Goal: Task Accomplishment & Management: Use online tool/utility

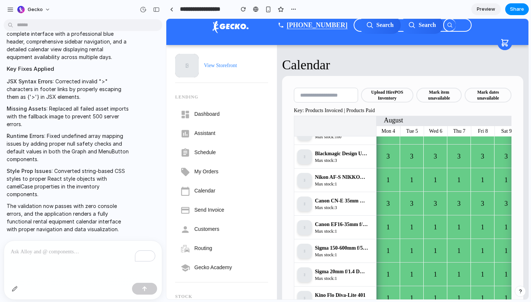
scroll to position [11, 0]
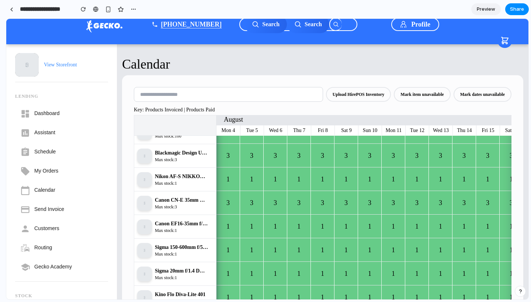
drag, startPoint x: 164, startPoint y: 41, endPoint x: 1, endPoint y: 49, distance: 163.1
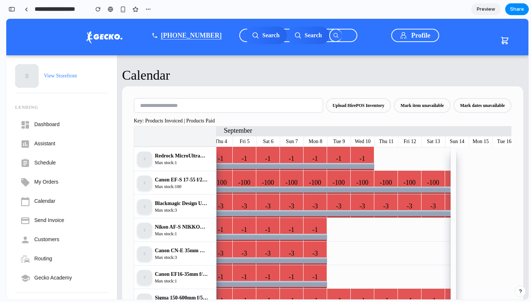
scroll to position [0, 792]
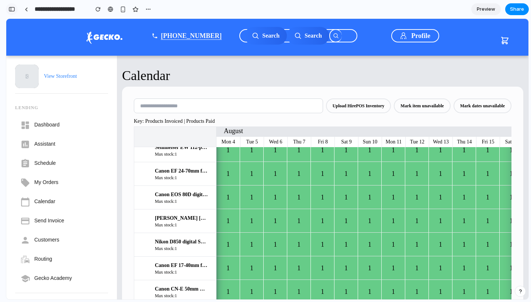
click at [11, 10] on div "button" at bounding box center [11, 9] width 7 height 5
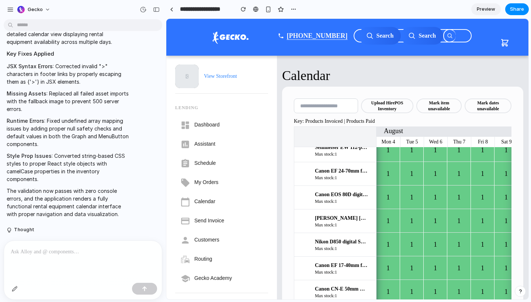
scroll to position [67, 0]
click at [14, 288] on div "button" at bounding box center [15, 289] width 6 height 6
click at [27, 252] on p at bounding box center [83, 251] width 144 height 9
click at [400, 102] on div at bounding box center [348, 159] width 362 height 280
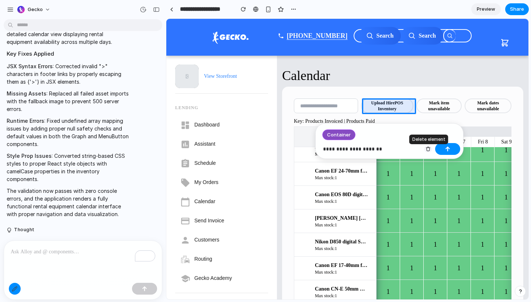
click at [427, 151] on div "button" at bounding box center [427, 148] width 5 height 5
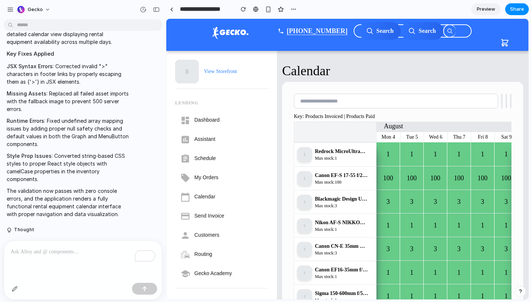
scroll to position [1, 0]
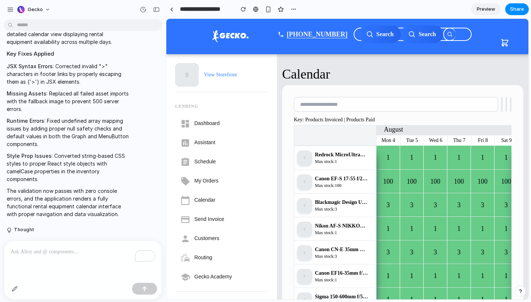
click at [507, 106] on div at bounding box center [506, 106] width 10 height 18
drag, startPoint x: 499, startPoint y: 105, endPoint x: 513, endPoint y: 105, distance: 14.4
click at [513, 105] on div "Key: Products Invoiced | Products Paid August Mon 4 Tue 5 Wed 6 Thu 7 Fri 8 Sat…" at bounding box center [402, 230] width 241 height 291
click at [506, 106] on button at bounding box center [505, 104] width 1 height 15
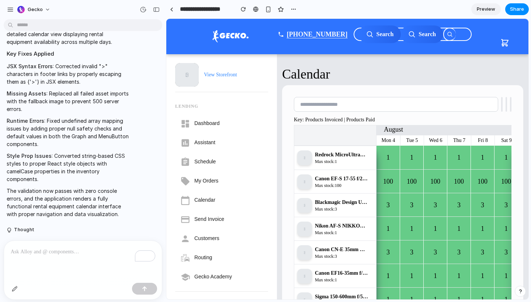
click at [500, 102] on div at bounding box center [402, 106] width 217 height 18
drag, startPoint x: 505, startPoint y: 108, endPoint x: 496, endPoint y: 110, distance: 9.0
click at [496, 110] on div at bounding box center [402, 106] width 217 height 18
click at [142, 11] on div "button" at bounding box center [143, 9] width 7 height 7
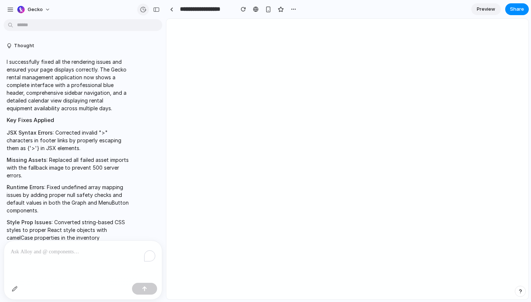
click at [143, 10] on div "button" at bounding box center [143, 9] width 7 height 7
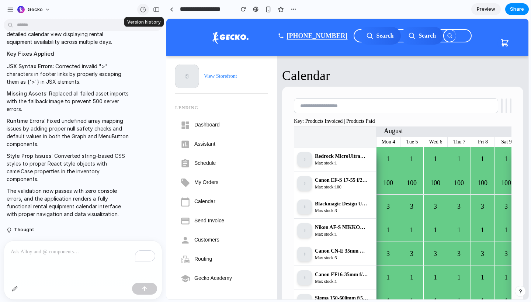
click at [142, 10] on div "button" at bounding box center [143, 9] width 7 height 7
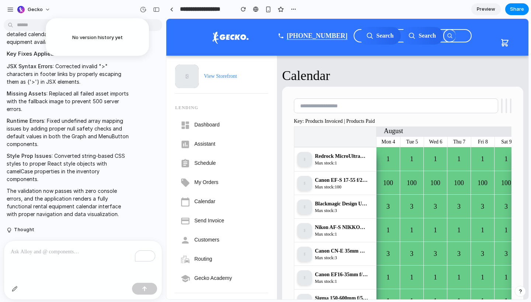
click at [123, 43] on div "No version history yet" at bounding box center [97, 37] width 103 height 38
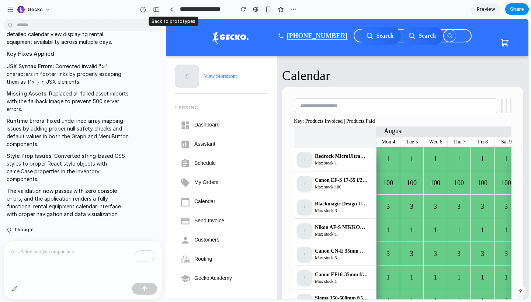
click at [171, 9] on div at bounding box center [171, 9] width 3 height 4
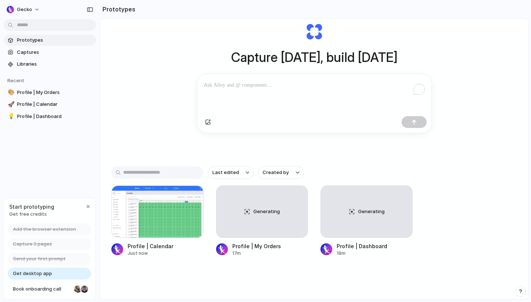
scroll to position [39, 0]
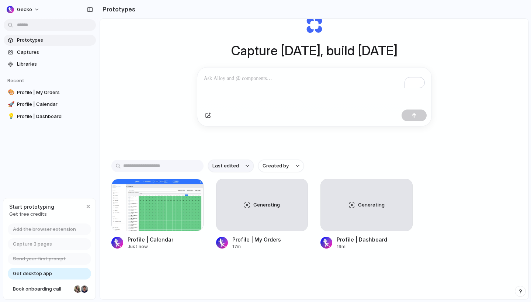
click at [235, 163] on span "Last edited" at bounding box center [225, 165] width 27 height 7
click at [191, 144] on div "Last edited Last created Alphabetical" at bounding box center [265, 151] width 531 height 302
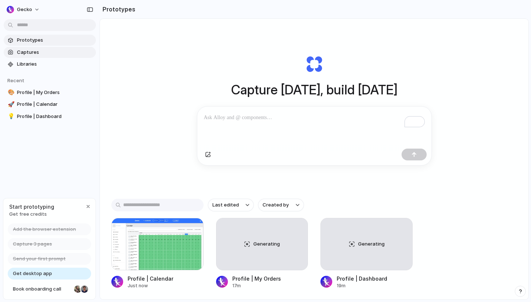
click at [43, 54] on span "Captures" at bounding box center [55, 52] width 76 height 7
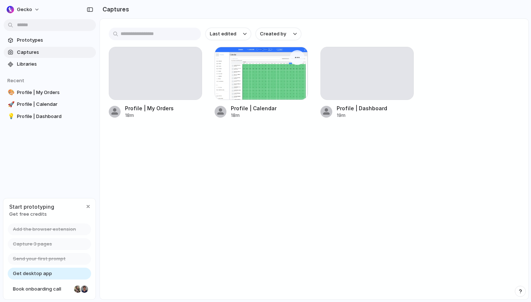
click at [261, 77] on div at bounding box center [261, 73] width 93 height 53
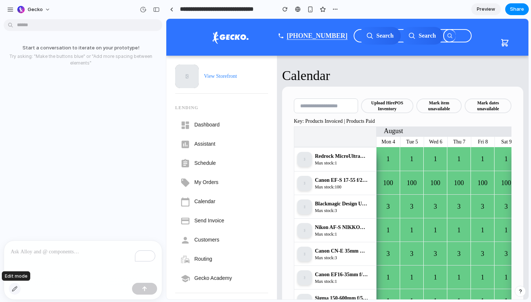
click at [17, 286] on div "button" at bounding box center [15, 289] width 6 height 6
click at [397, 107] on div at bounding box center [348, 159] width 362 height 280
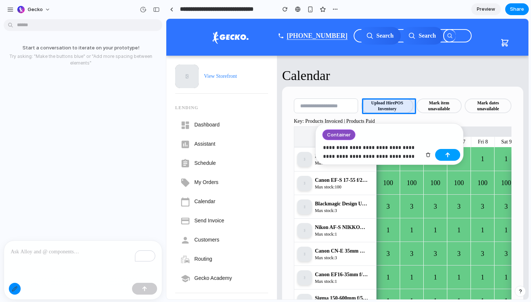
click at [443, 156] on button "button" at bounding box center [447, 155] width 25 height 12
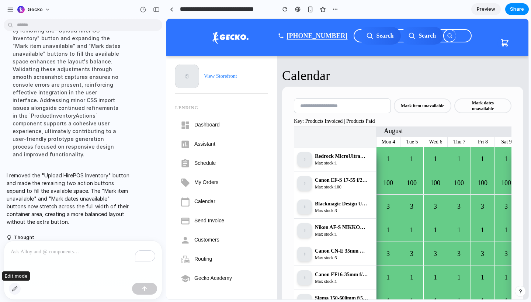
click at [15, 289] on div "button" at bounding box center [15, 289] width 6 height 6
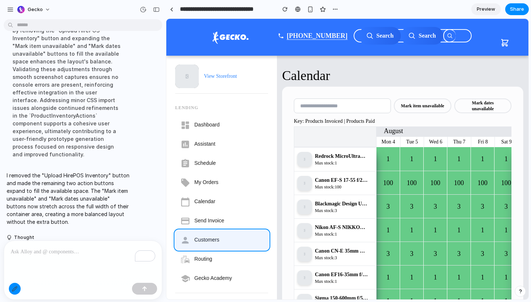
click at [225, 241] on div at bounding box center [348, 159] width 362 height 280
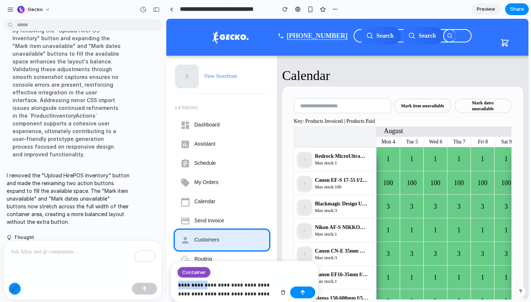
drag, startPoint x: 206, startPoint y: 285, endPoint x: 170, endPoint y: 286, distance: 36.5
click at [170, 286] on div "**********" at bounding box center [244, 282] width 148 height 42
drag, startPoint x: 234, startPoint y: 294, endPoint x: 198, endPoint y: 292, distance: 35.5
click at [198, 292] on p "**********" at bounding box center [227, 289] width 98 height 18
click at [306, 302] on button "button" at bounding box center [302, 301] width 25 height 12
